Goal: Information Seeking & Learning: Learn about a topic

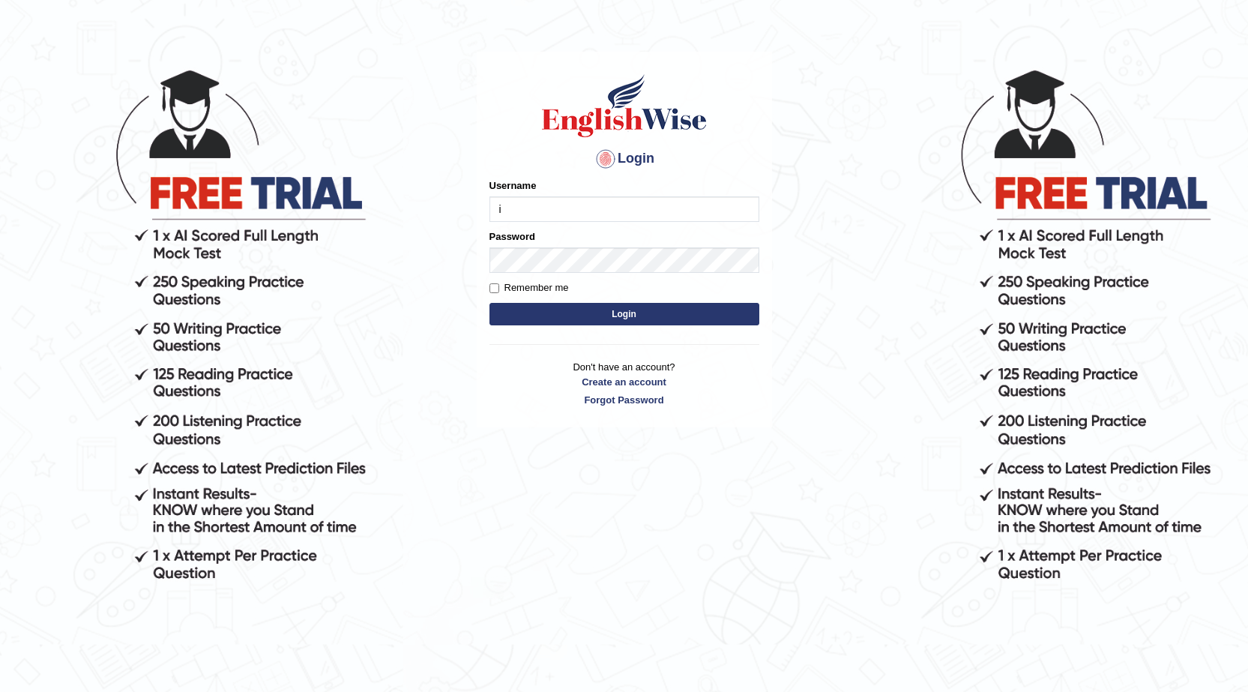
scroll to position [75, 0]
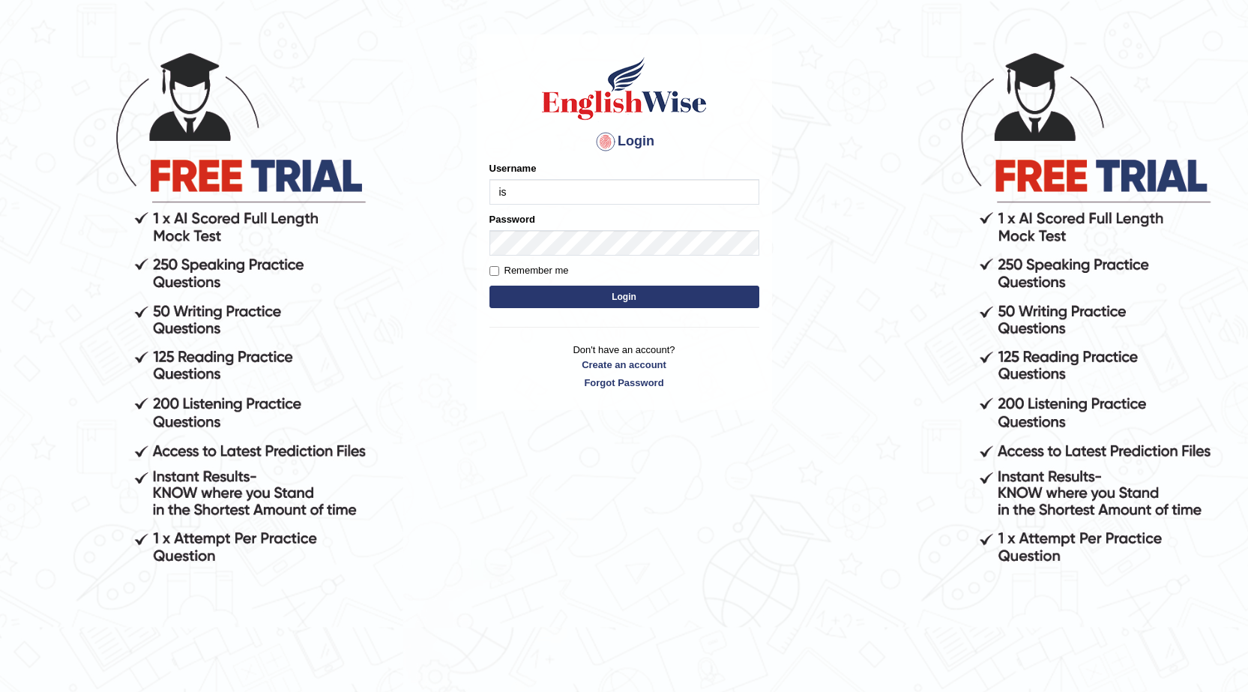
type input "issak"
click at [489, 286] on button "Login" at bounding box center [624, 297] width 270 height 22
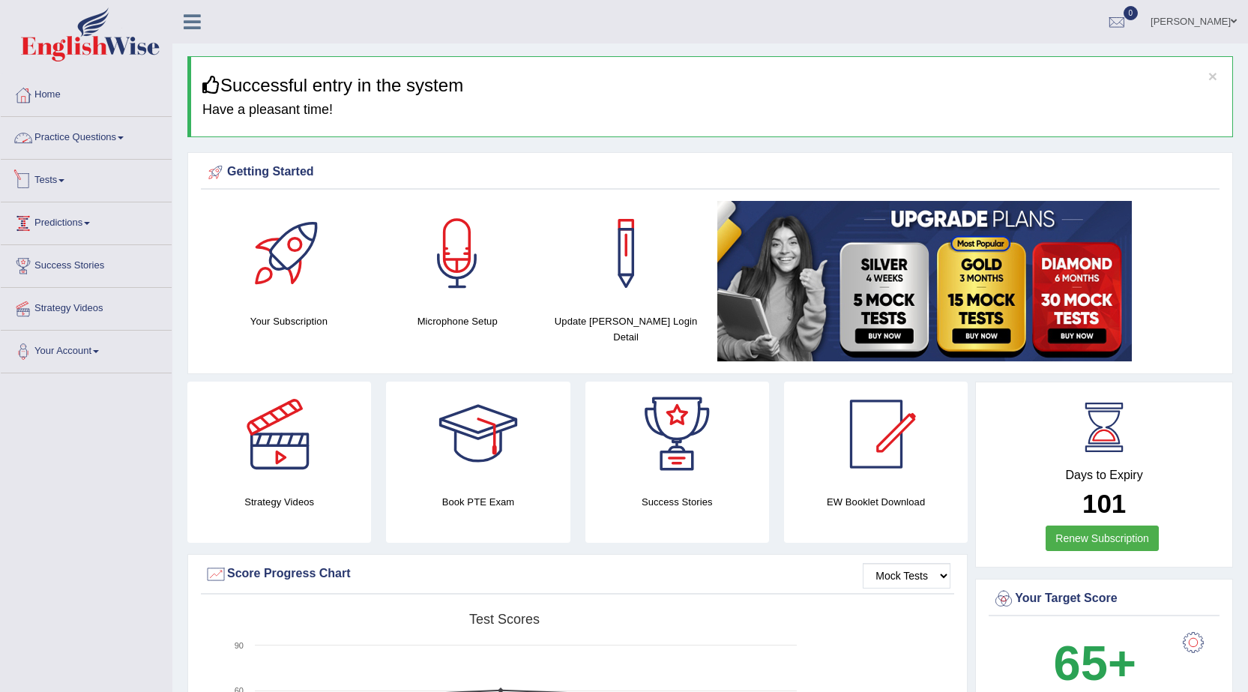
click at [113, 148] on link "Practice Questions" at bounding box center [86, 135] width 171 height 37
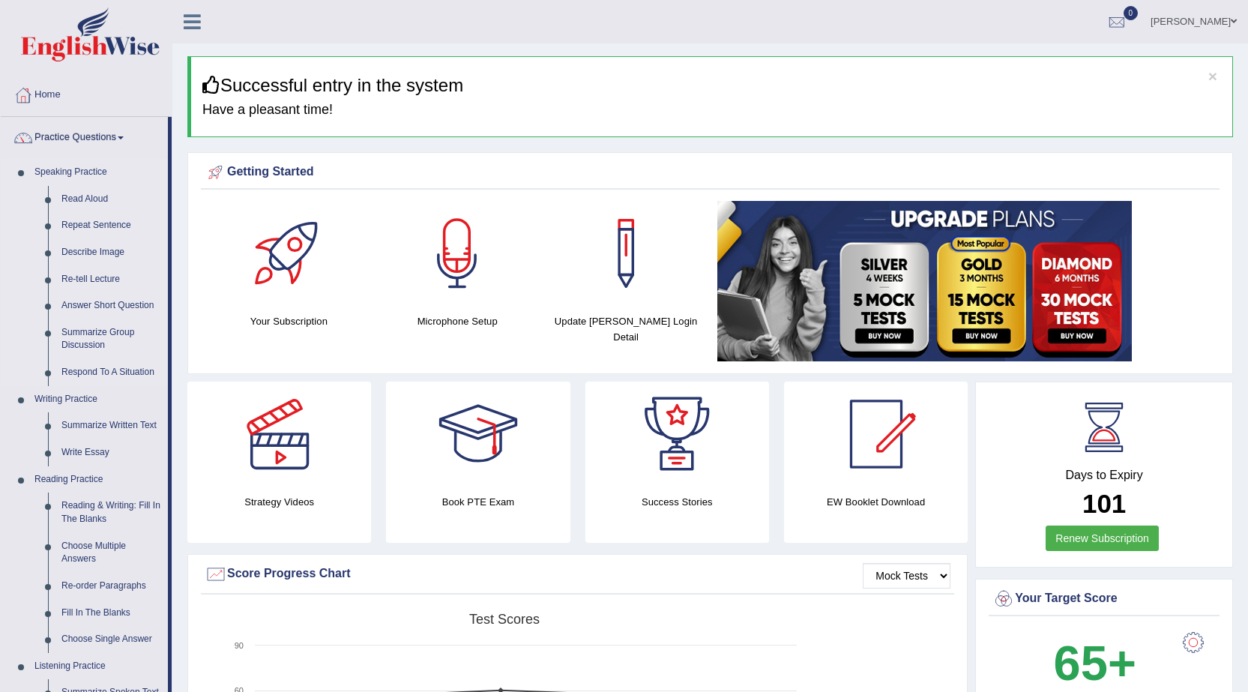
click at [95, 177] on link "Speaking Practice" at bounding box center [98, 172] width 140 height 27
click at [99, 199] on link "Read Aloud" at bounding box center [111, 199] width 113 height 27
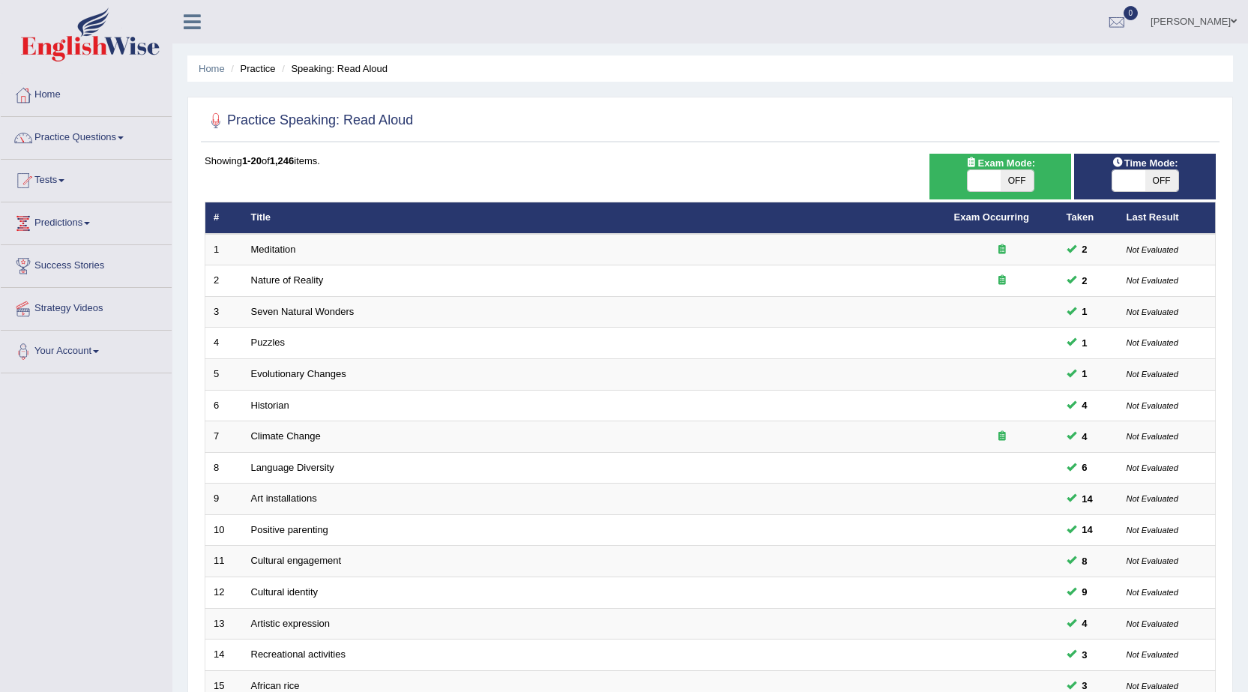
click at [1212, 16] on link "[PERSON_NAME]" at bounding box center [1193, 19] width 109 height 39
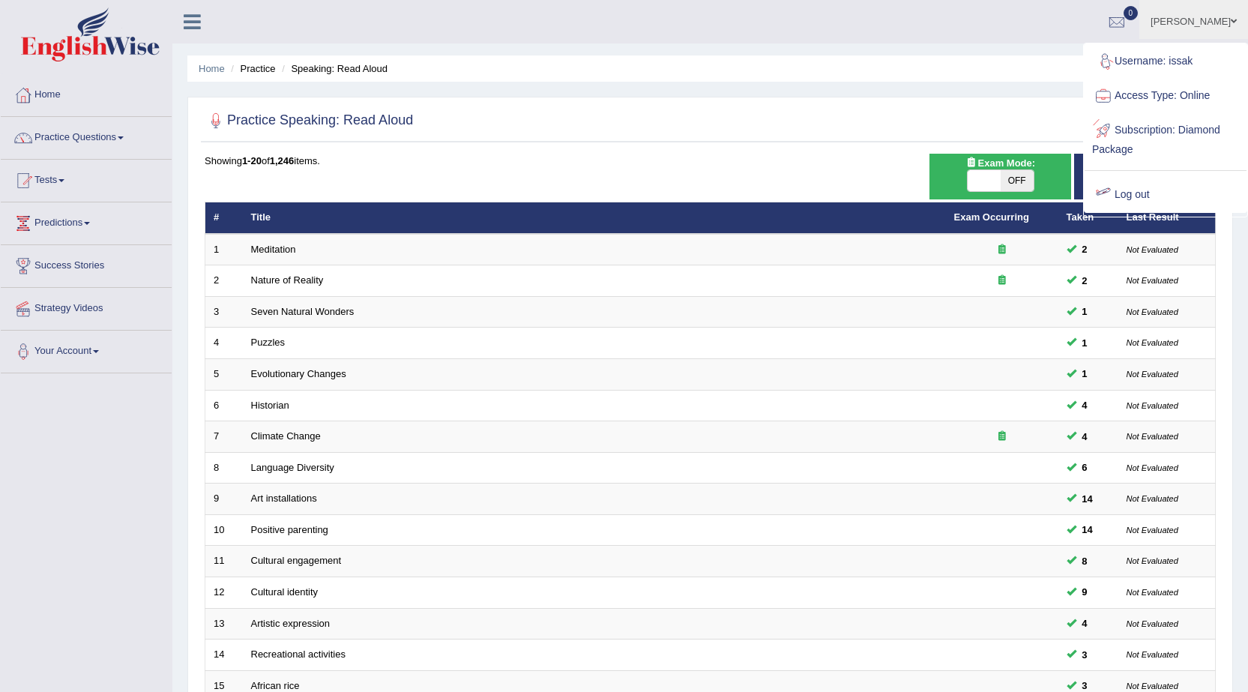
click at [1119, 198] on link "Log out" at bounding box center [1165, 195] width 162 height 34
